Goal: Task Accomplishment & Management: Use online tool/utility

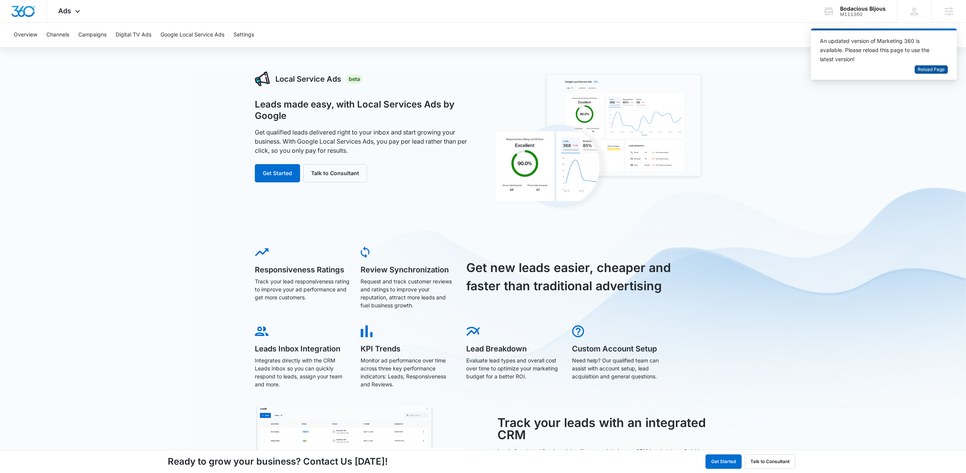
click at [931, 73] on span "Reload Page" at bounding box center [930, 69] width 27 height 7
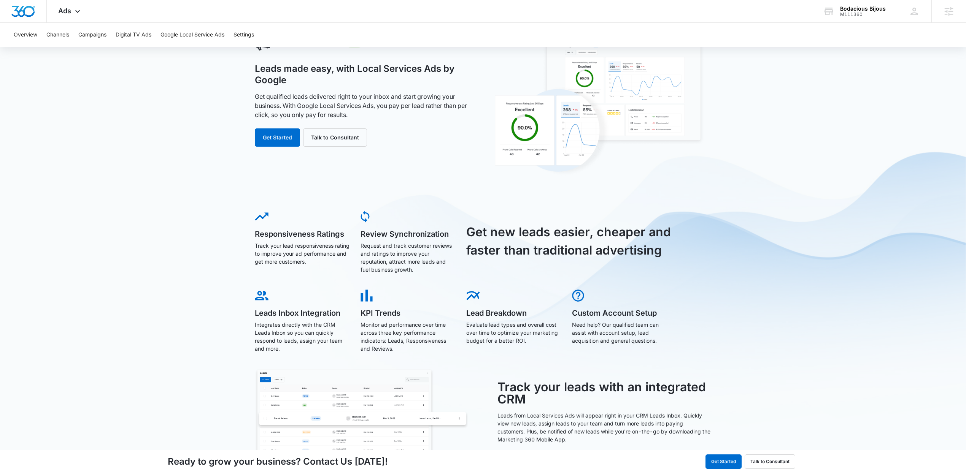
scroll to position [63, 0]
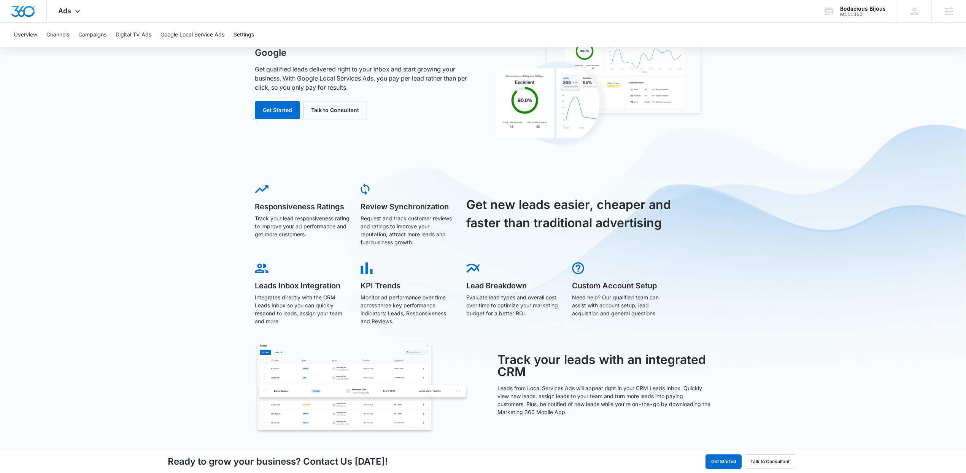
click at [797, 274] on div "Local Service Ads Beta Leads made easy, with Local Services Ads by Google Get q…" at bounding box center [483, 240] width 966 height 465
